Goal: Check status

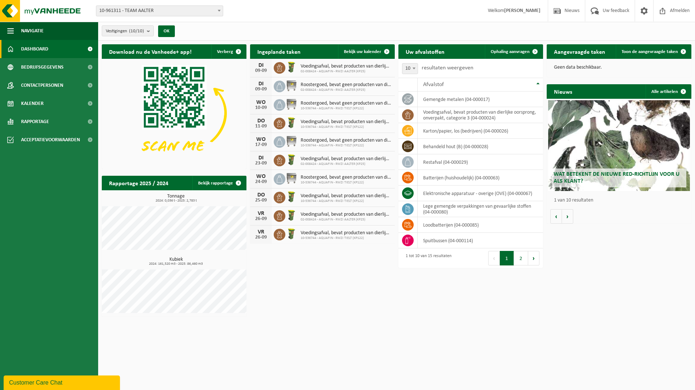
click at [306, 88] on span "02-008424 - AQUAFIN - RWZI AALTER (KP25)" at bounding box center [345, 90] width 90 height 4
click at [291, 85] on img at bounding box center [291, 86] width 12 height 12
click at [259, 85] on div "DI" at bounding box center [261, 84] width 15 height 6
click at [368, 50] on span "Bekijk uw kalender" at bounding box center [362, 51] width 37 height 5
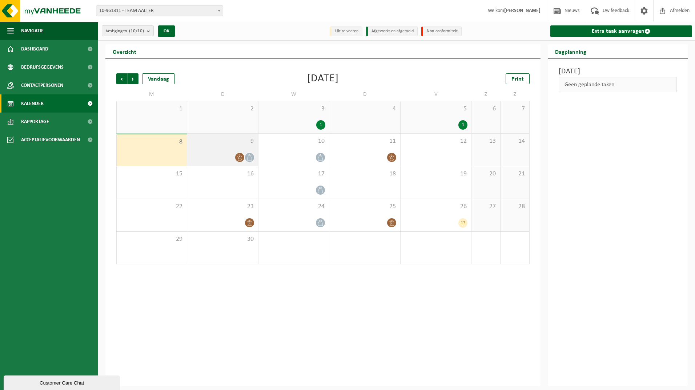
click at [252, 158] on icon at bounding box center [249, 157] width 6 height 6
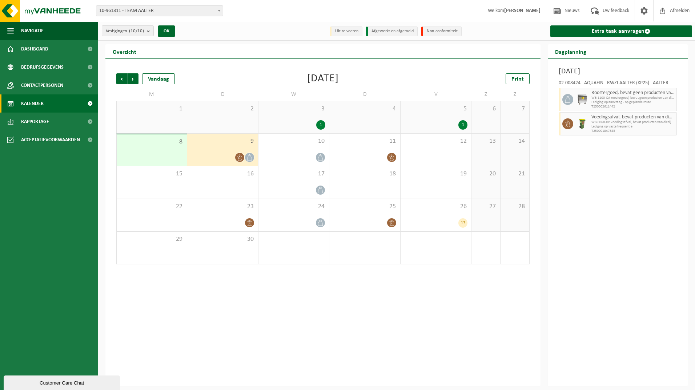
click at [252, 158] on icon at bounding box center [249, 157] width 6 height 6
click at [623, 96] on span "WB-1100-GA roostergoed, bevat geen producten van dierlijke o" at bounding box center [627, 98] width 73 height 4
drag, startPoint x: 623, startPoint y: 96, endPoint x: 597, endPoint y: 74, distance: 33.6
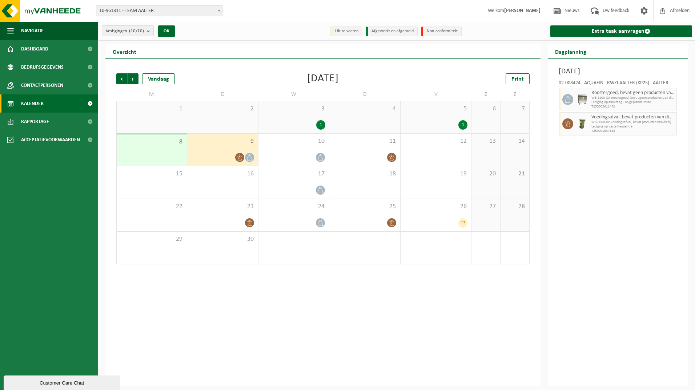
click at [597, 74] on h3 "Dinsdag 9 september 2025" at bounding box center [617, 71] width 118 height 11
click at [342, 31] on li "Uit te voeren" at bounding box center [345, 32] width 33 height 10
drag, startPoint x: 579, startPoint y: 98, endPoint x: 581, endPoint y: 73, distance: 24.8
click at [581, 73] on h3 "Dinsdag 9 september 2025" at bounding box center [617, 71] width 118 height 11
